Goal: Information Seeking & Learning: Learn about a topic

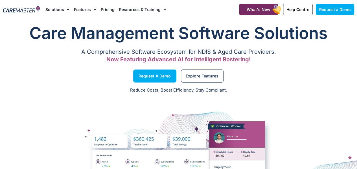
click at [25, 10] on img at bounding box center [21, 9] width 37 height 8
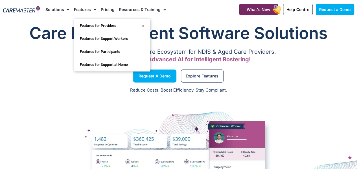
click at [78, 10] on link "Features" at bounding box center [85, 9] width 22 height 19
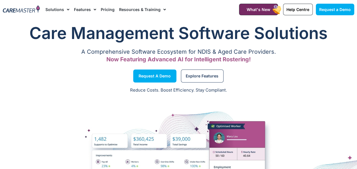
click at [78, 10] on link "Features" at bounding box center [85, 9] width 22 height 19
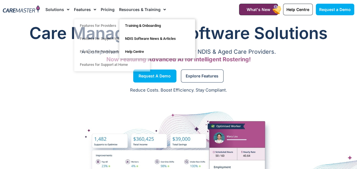
click at [141, 10] on link "Resources & Training" at bounding box center [142, 9] width 47 height 19
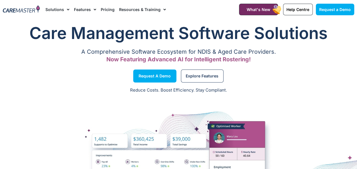
click at [141, 10] on link "Resources & Training" at bounding box center [142, 9] width 47 height 19
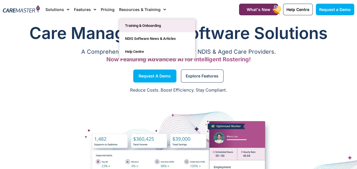
click at [137, 27] on link "Training & Onboarding" at bounding box center [157, 25] width 76 height 13
